Goal: Find specific page/section: Find specific page/section

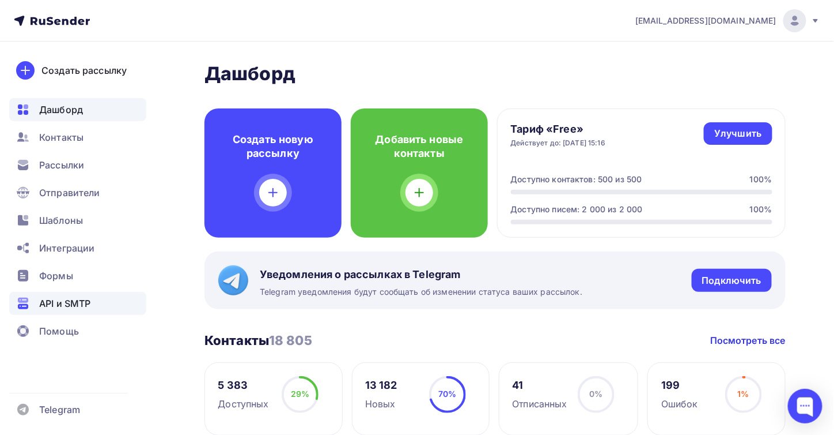
click at [82, 300] on span "API и SMTP" at bounding box center [64, 303] width 51 height 14
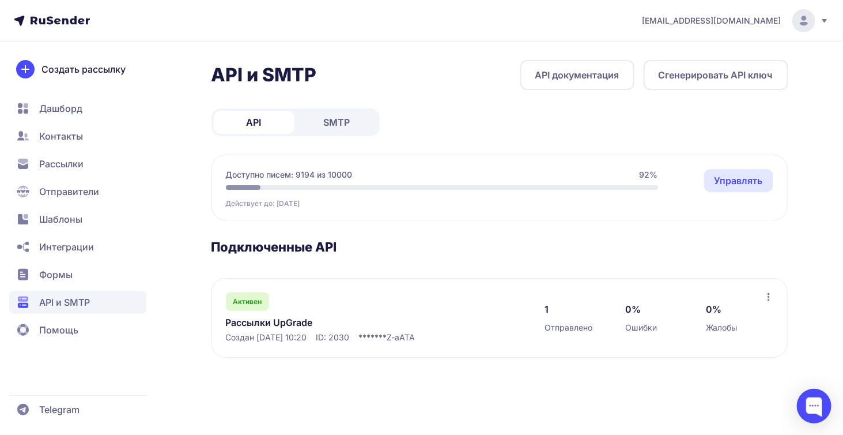
click at [346, 120] on span "SMTP" at bounding box center [337, 122] width 27 height 14
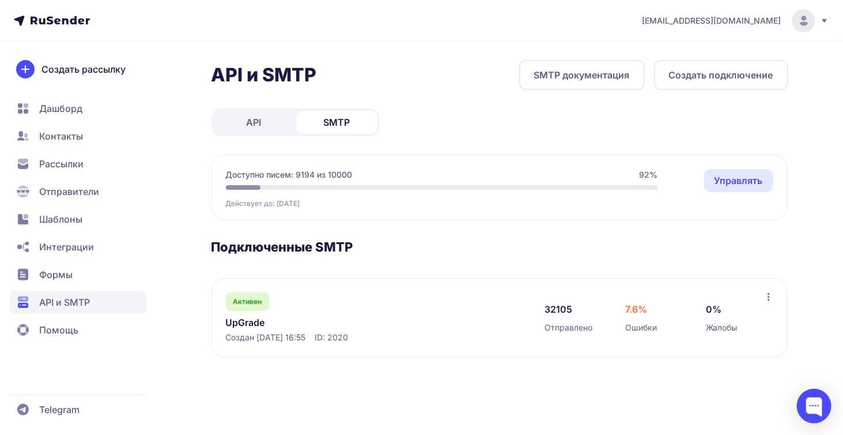
click at [248, 321] on link "UpGrade" at bounding box center [344, 322] width 236 height 14
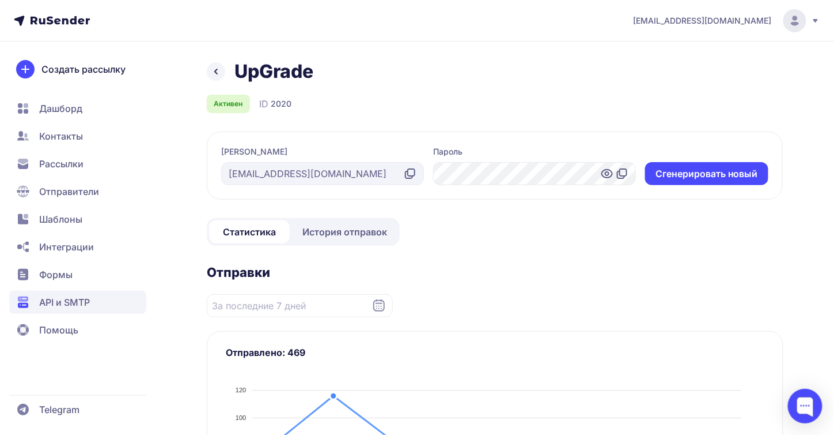
click at [335, 232] on span "История отправок" at bounding box center [345, 232] width 85 height 14
